Goal: Task Accomplishment & Management: Manage account settings

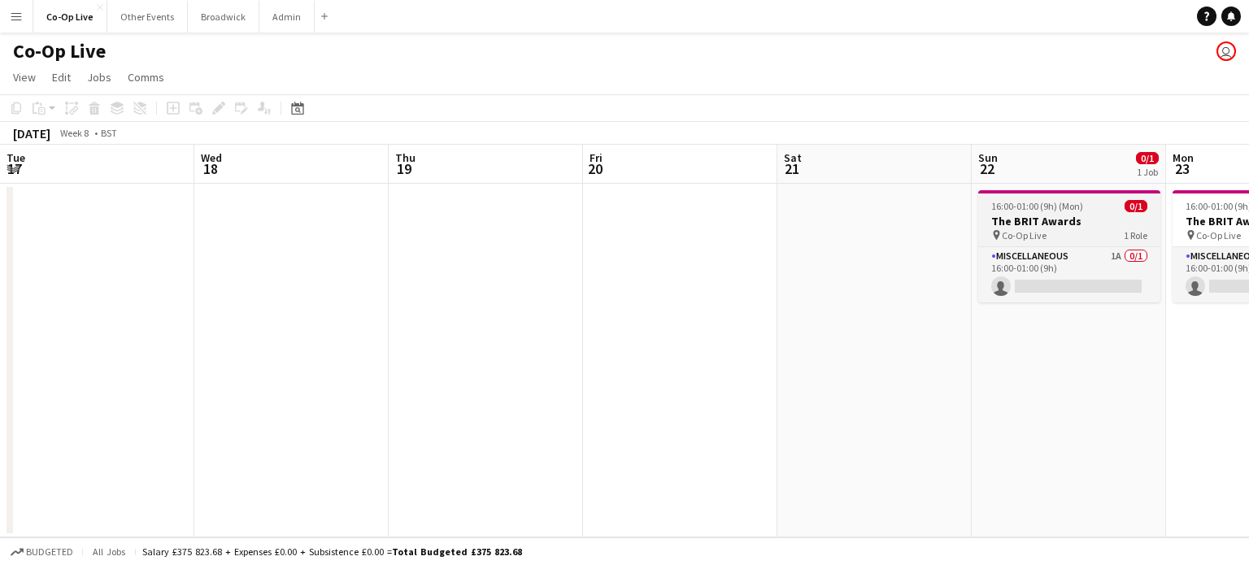
scroll to position [0, 390]
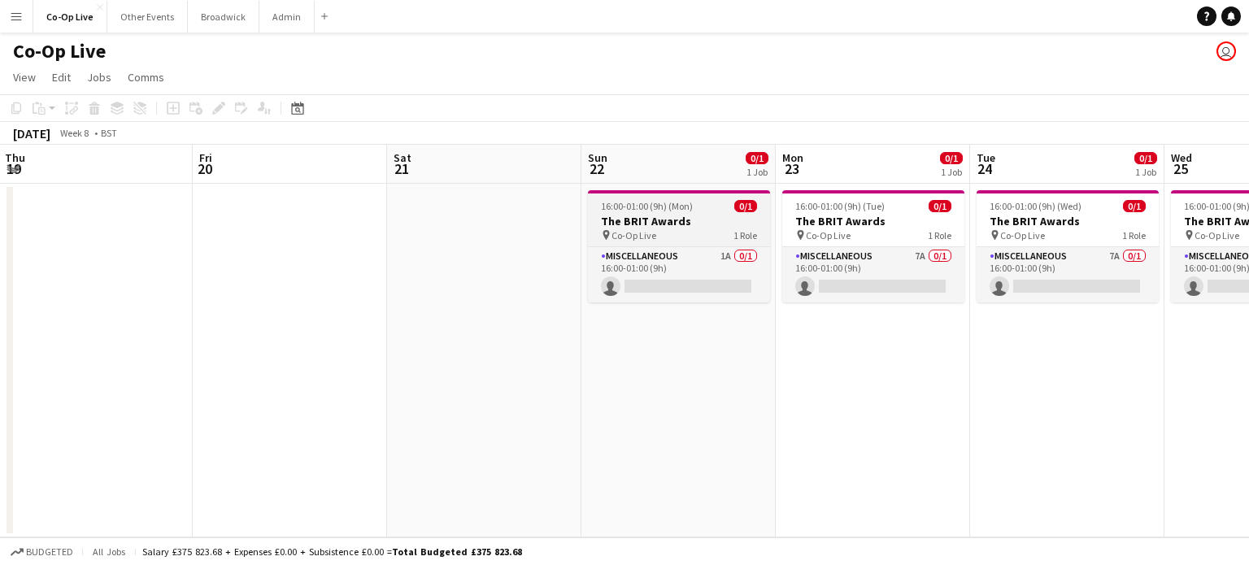
drag, startPoint x: 690, startPoint y: 214, endPoint x: 660, endPoint y: 218, distance: 29.6
click at [660, 218] on h3 "The BRIT Awards" at bounding box center [679, 221] width 182 height 15
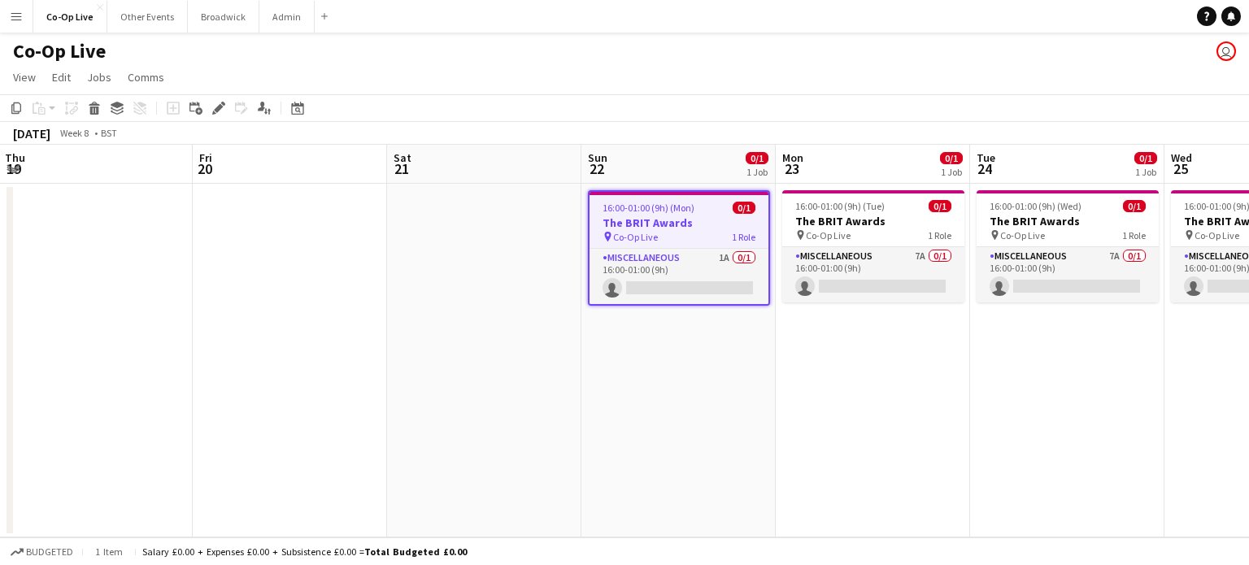
click at [687, 237] on div "pin Co-Op Live 1 Role" at bounding box center [679, 236] width 179 height 13
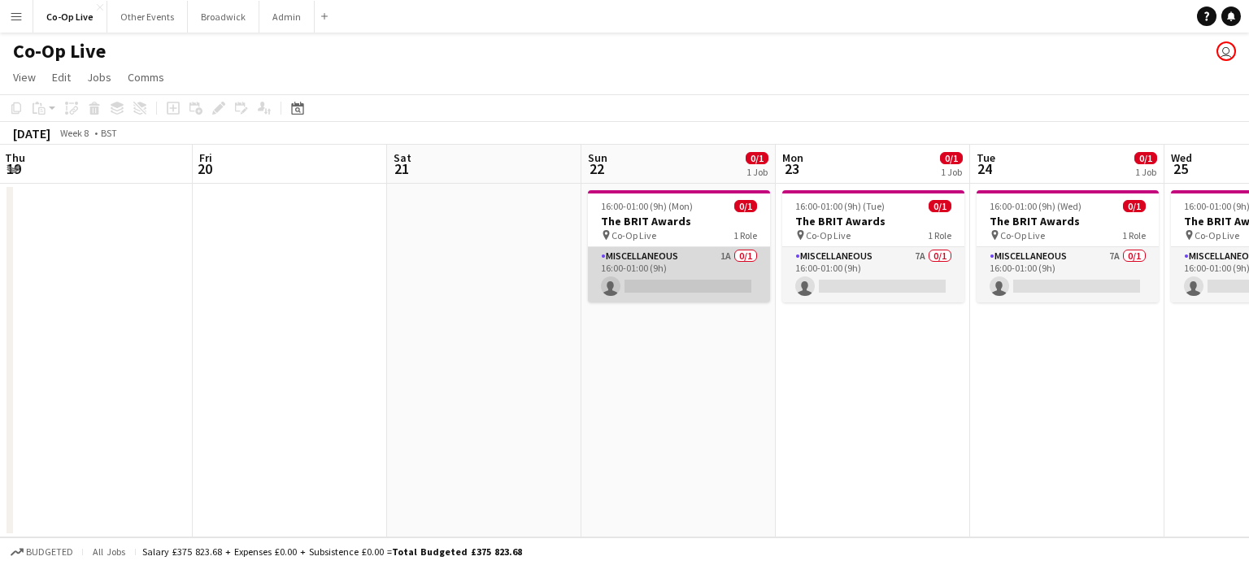
click at [693, 277] on app-card-role "Miscellaneous 1A 0/1 16:00-01:00 (9h) single-neutral-actions" at bounding box center [679, 274] width 182 height 55
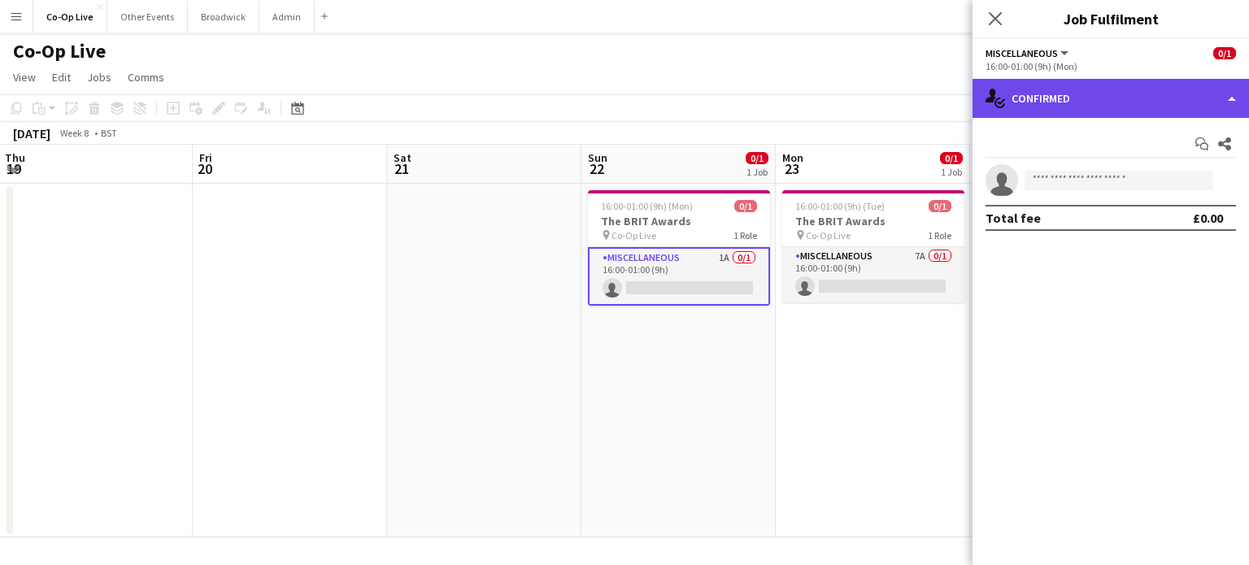
click at [1149, 89] on div "single-neutral-actions-check-2 Confirmed" at bounding box center [1111, 98] width 276 height 39
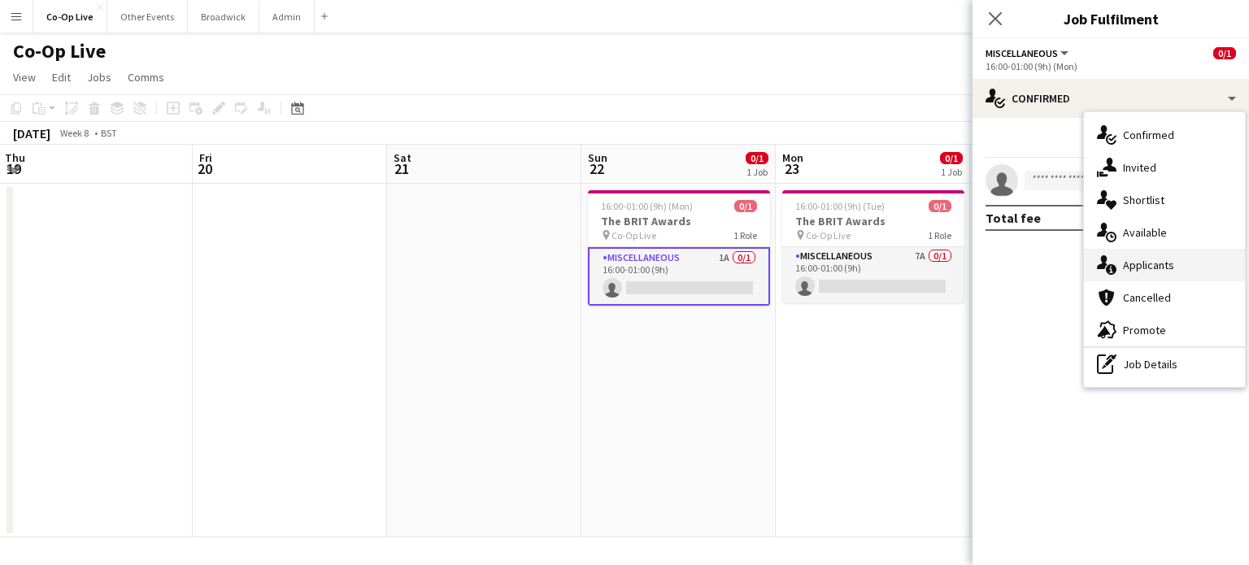
click at [1160, 263] on span "Applicants" at bounding box center [1148, 265] width 51 height 15
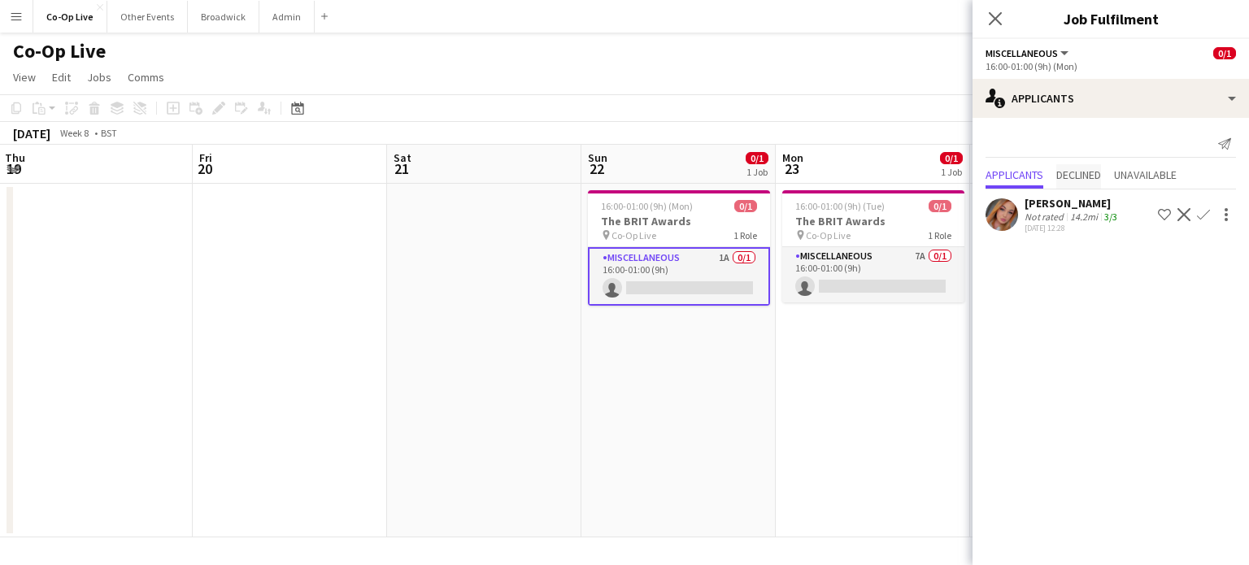
click at [1073, 176] on span "Declined" at bounding box center [1078, 174] width 45 height 11
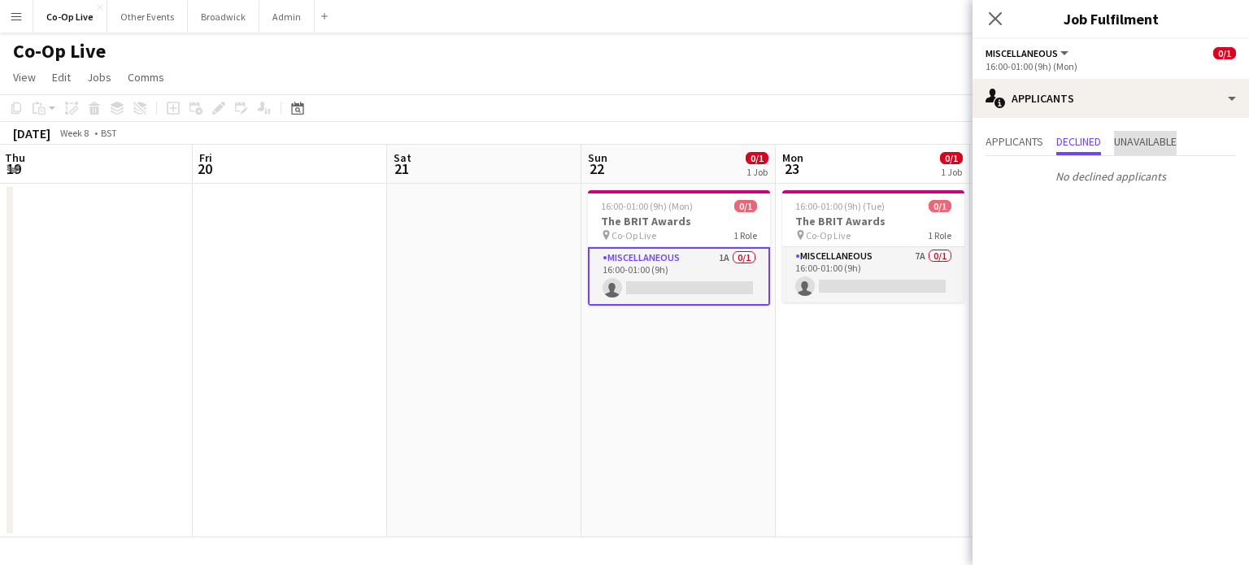
click at [1148, 149] on span "Unavailable" at bounding box center [1145, 143] width 63 height 24
click at [1009, 145] on span "Applicants" at bounding box center [1015, 141] width 58 height 11
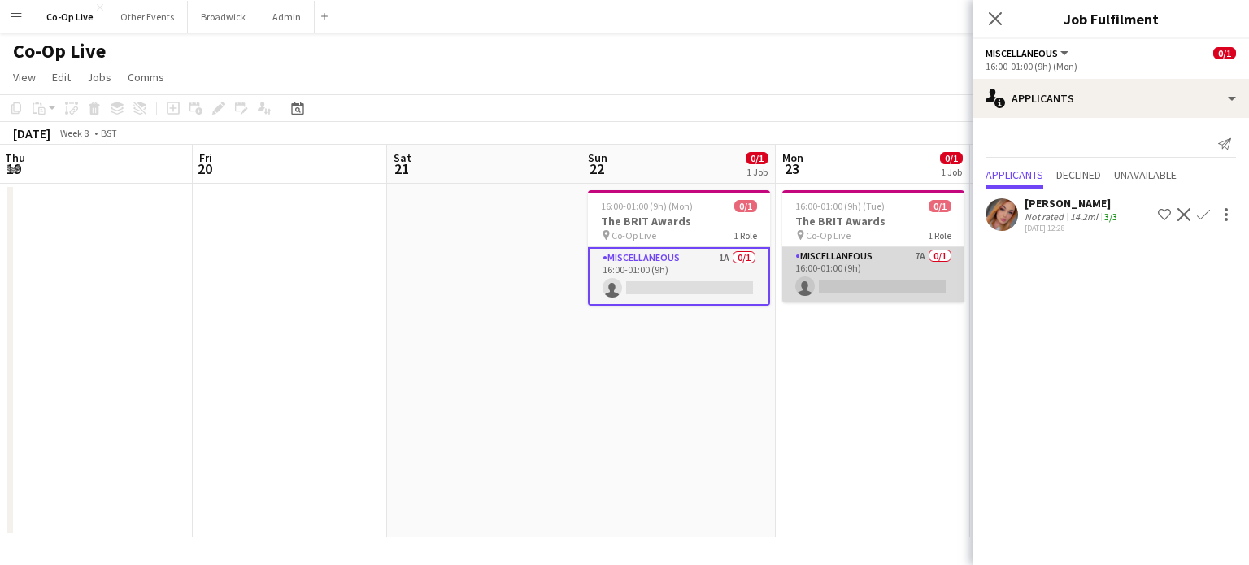
click at [879, 285] on app-card-role "Miscellaneous 7A 0/1 16:00-01:00 (9h) single-neutral-actions" at bounding box center [873, 274] width 182 height 55
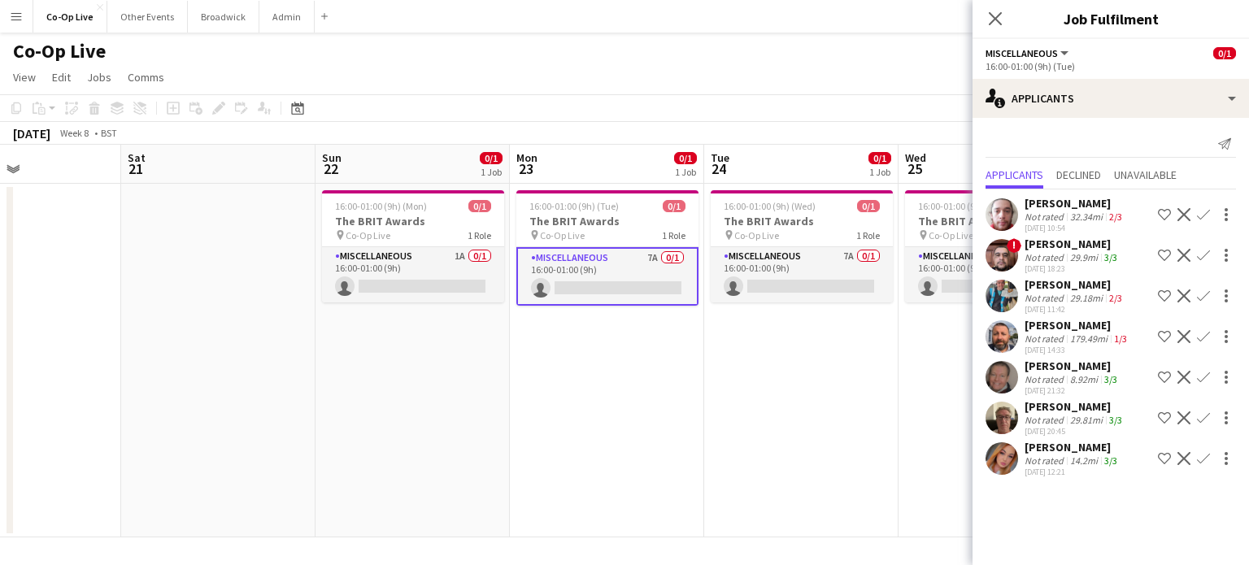
scroll to position [0, 699]
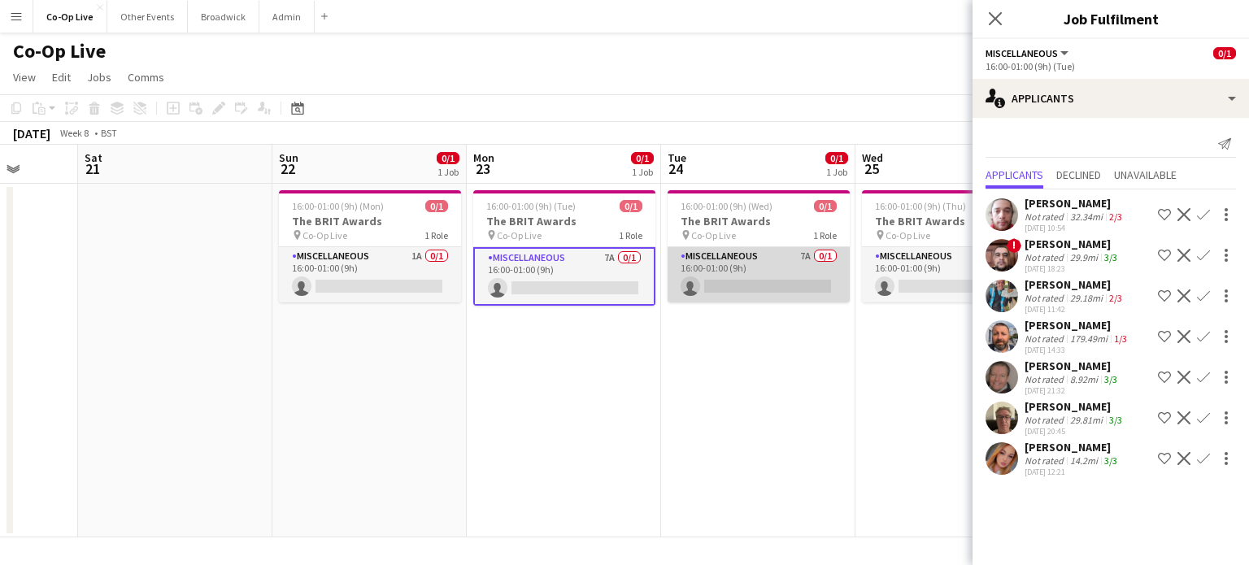
click at [786, 271] on app-card-role "Miscellaneous 7A 0/1 16:00-01:00 (9h) single-neutral-actions" at bounding box center [759, 274] width 182 height 55
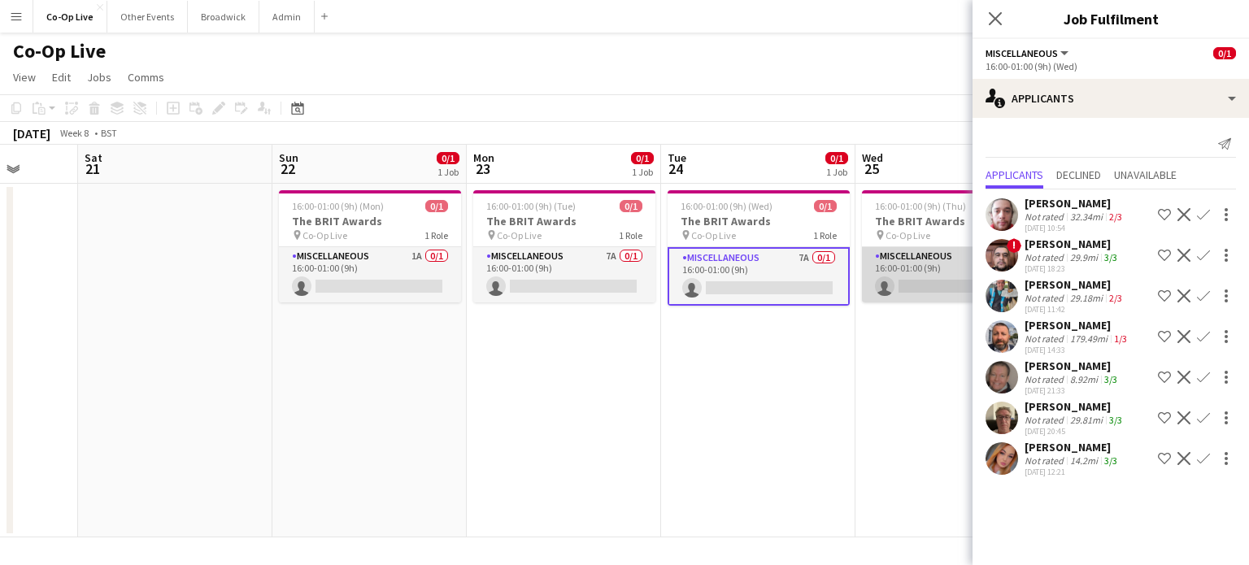
click at [930, 276] on app-card-role "Miscellaneous 7A 0/1 16:00-01:00 (9h) single-neutral-actions" at bounding box center [953, 274] width 182 height 55
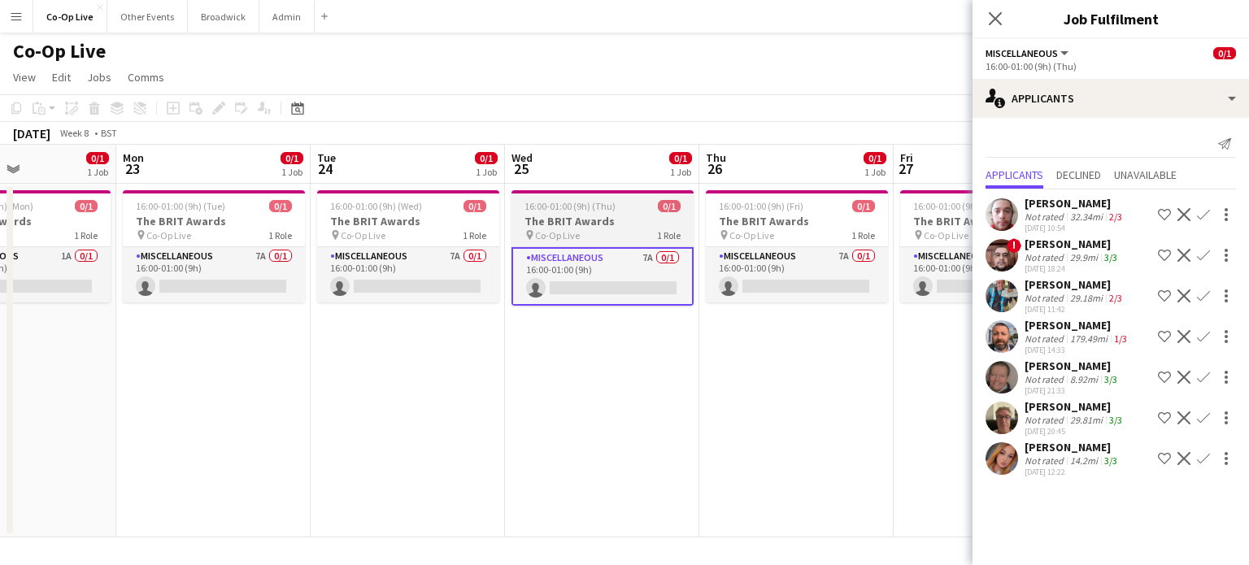
scroll to position [0, 724]
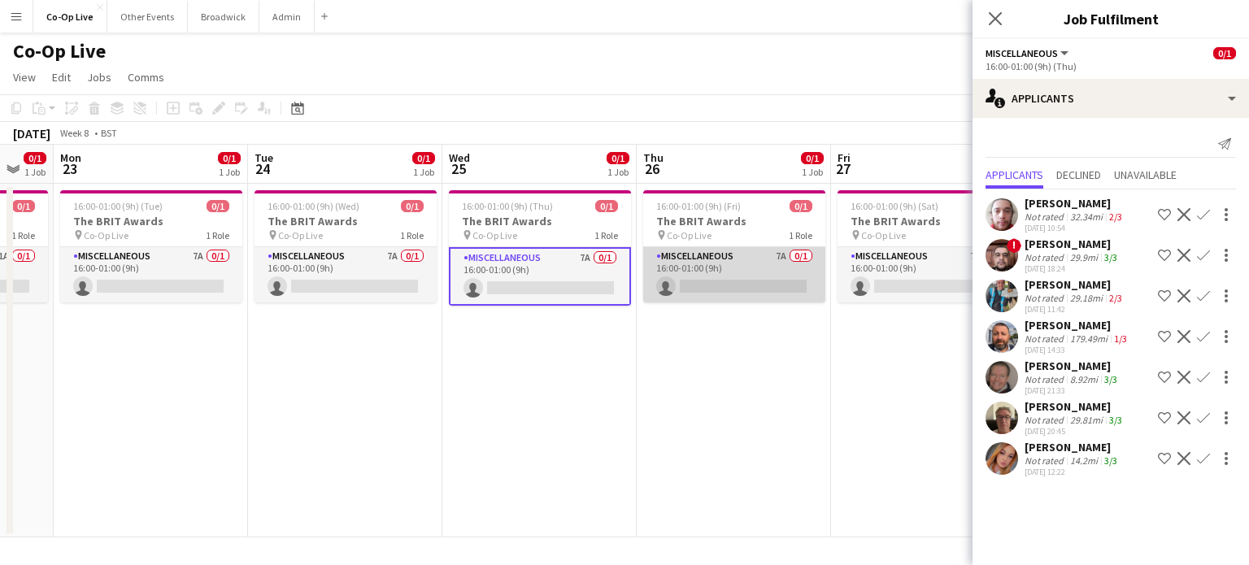
click at [777, 275] on app-card-role "Miscellaneous 7A 0/1 16:00-01:00 (9h) single-neutral-actions" at bounding box center [734, 274] width 182 height 55
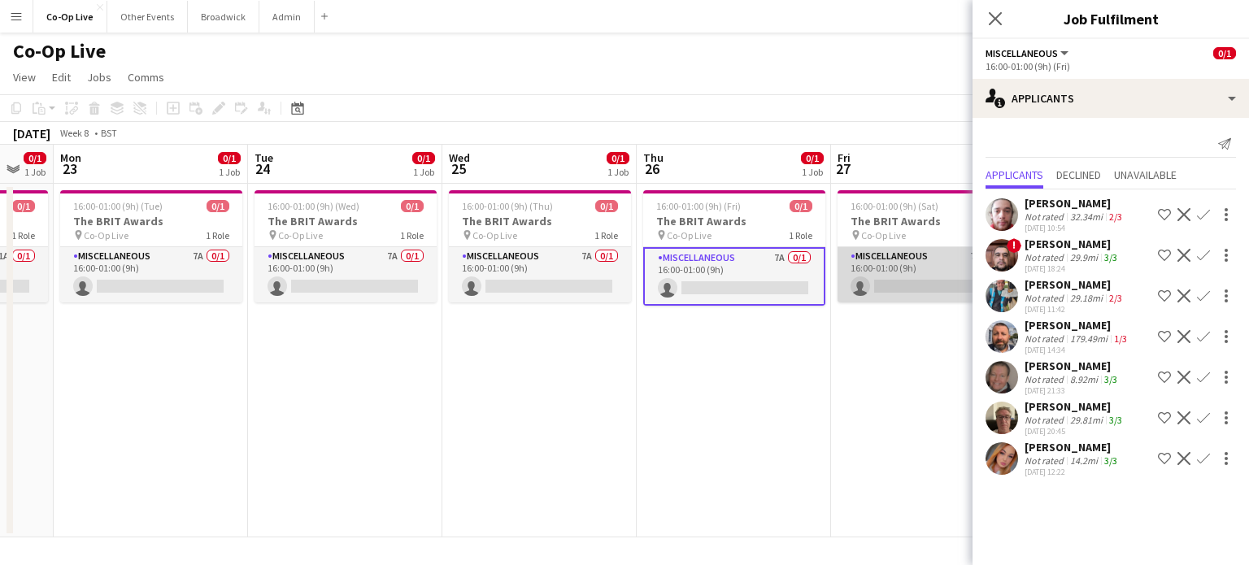
click at [930, 267] on app-card-role "Miscellaneous 7A 0/1 16:00-01:00 (9h) single-neutral-actions" at bounding box center [929, 274] width 182 height 55
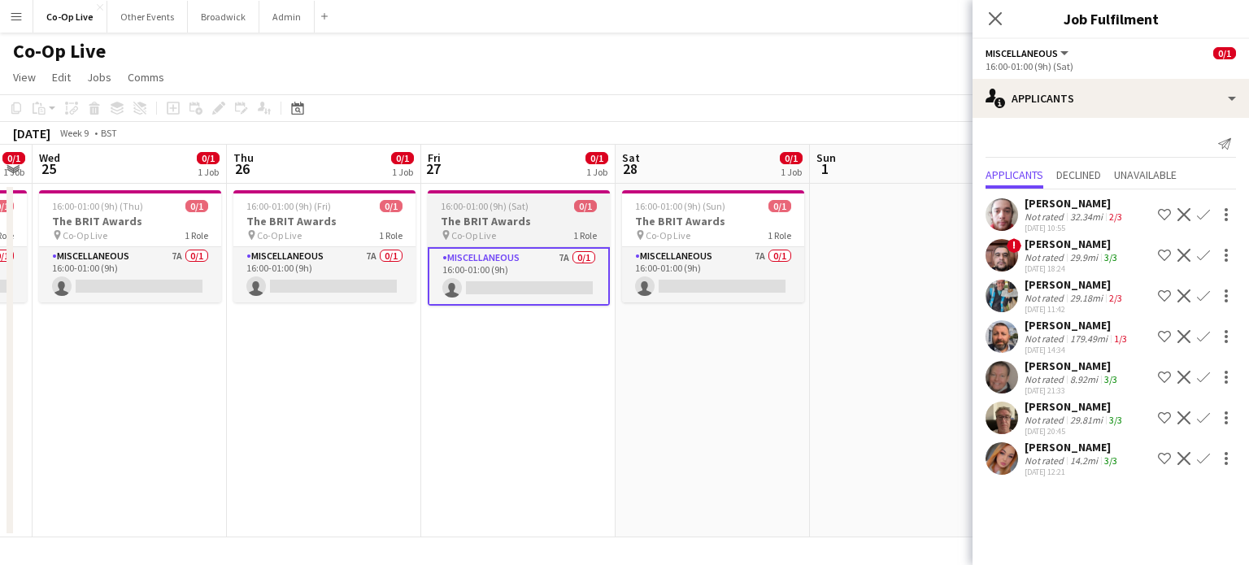
scroll to position [0, 747]
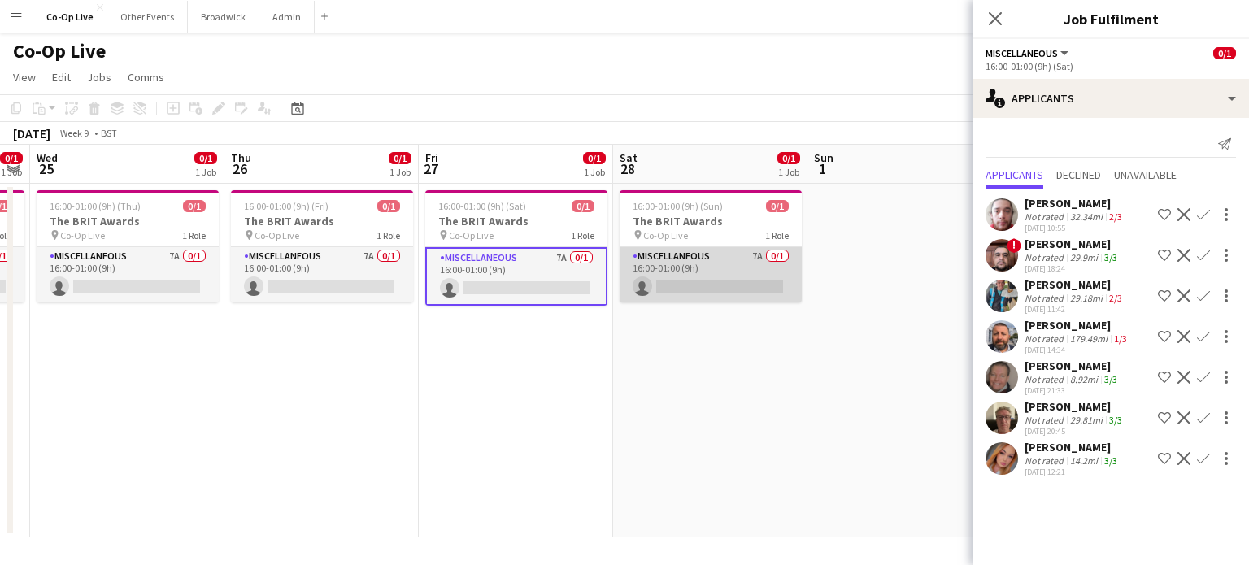
click at [704, 250] on app-card-role "Miscellaneous 7A 0/1 16:00-01:00 (9h) single-neutral-actions" at bounding box center [711, 274] width 182 height 55
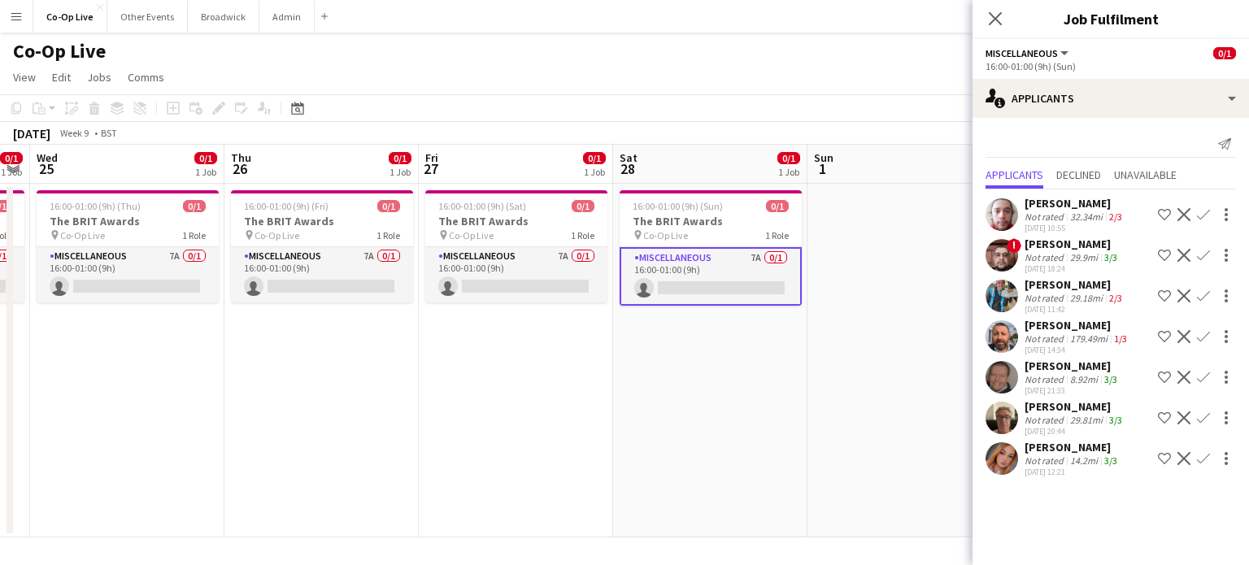
click at [722, 60] on div "Co-Op Live user" at bounding box center [624, 48] width 1249 height 31
